Goal: Task Accomplishment & Management: Manage account settings

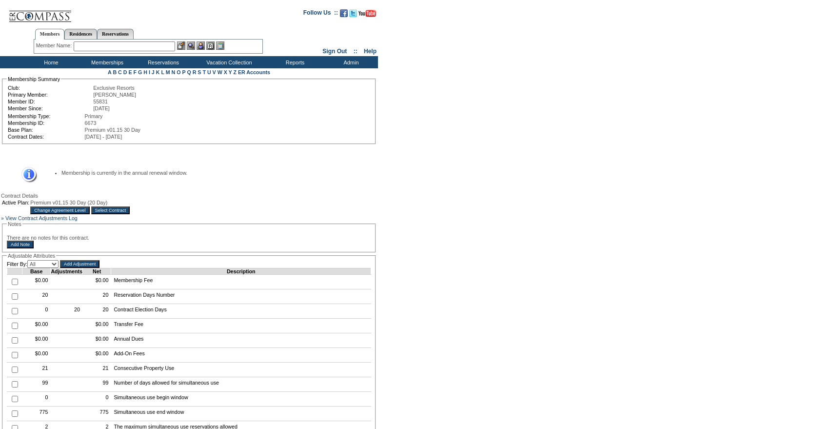
click at [130, 214] on input "Select Contract" at bounding box center [110, 210] width 39 height 8
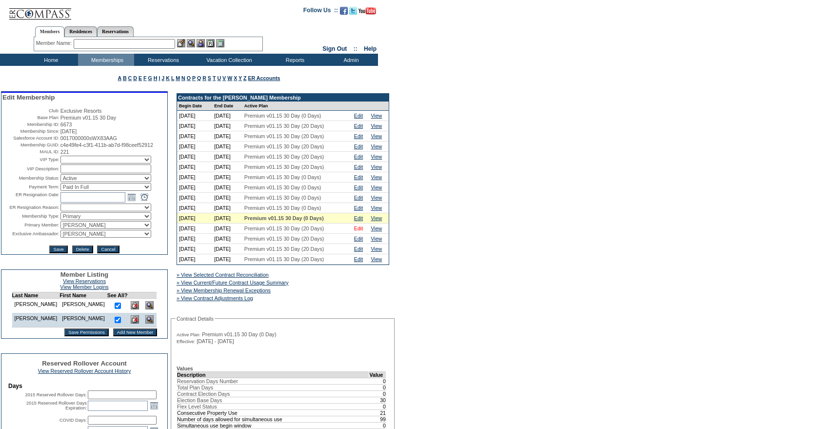
click at [360, 231] on link "Edit" at bounding box center [358, 228] width 9 height 6
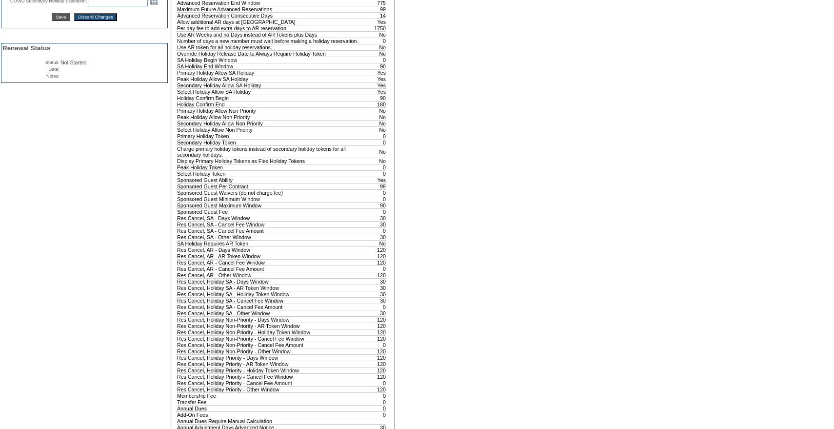
scroll to position [797, 0]
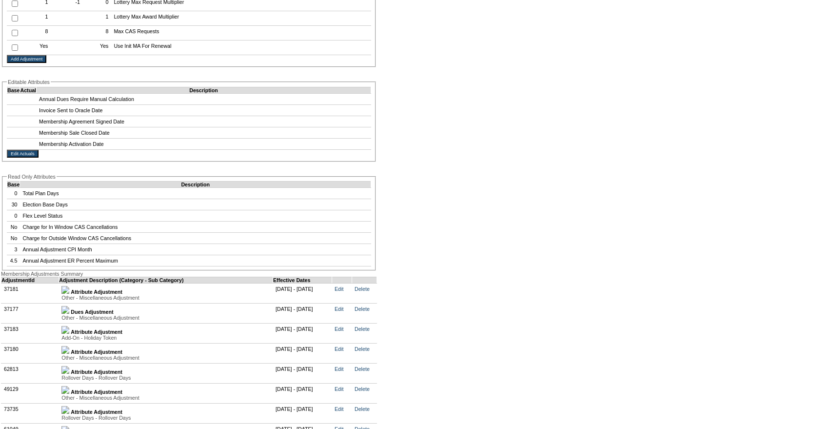
scroll to position [2087, 0]
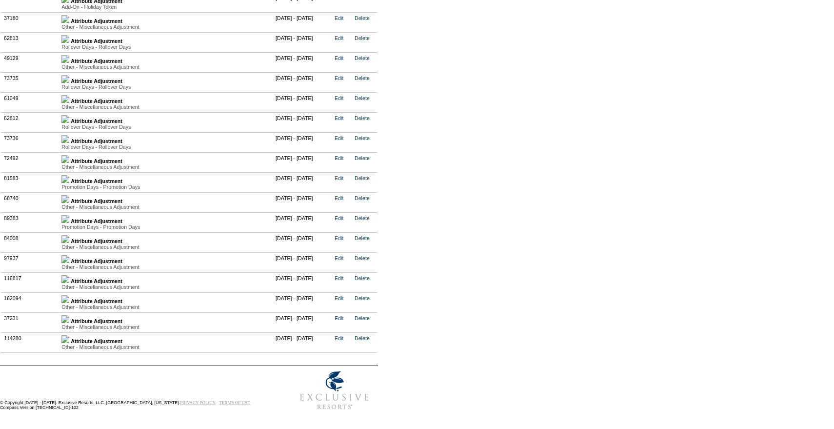
click at [69, 318] on link at bounding box center [65, 321] width 8 height 6
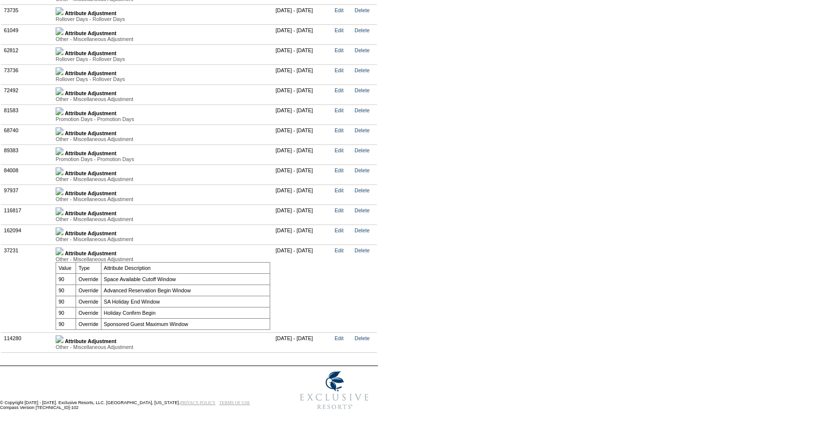
scroll to position [2166, 0]
click at [63, 335] on img at bounding box center [60, 339] width 8 height 8
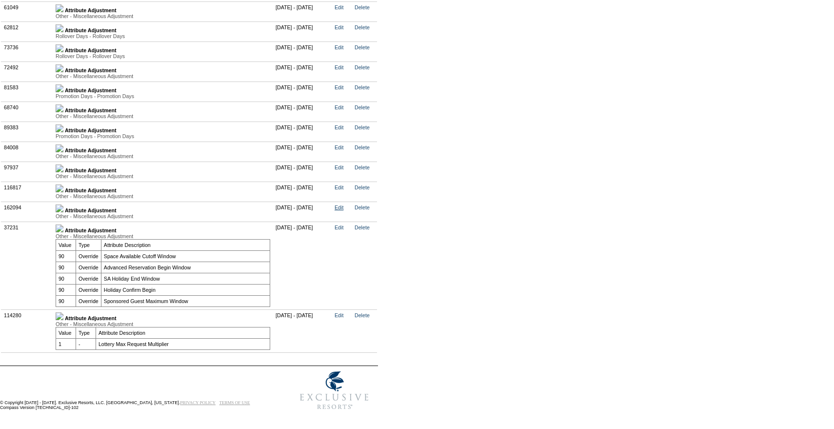
click at [343, 210] on link "Edit" at bounding box center [339, 207] width 9 height 6
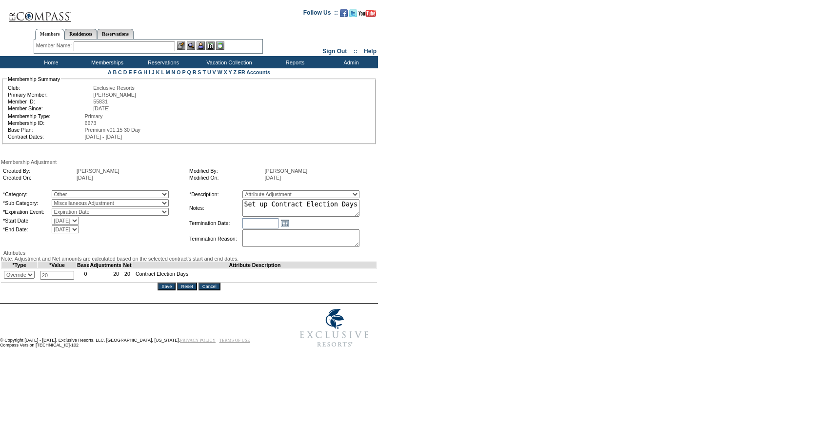
click at [213, 290] on input "Cancel" at bounding box center [210, 286] width 22 height 8
